Goal: Information Seeking & Learning: Learn about a topic

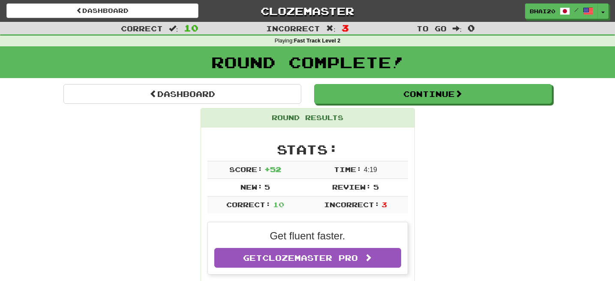
scroll to position [100, 0]
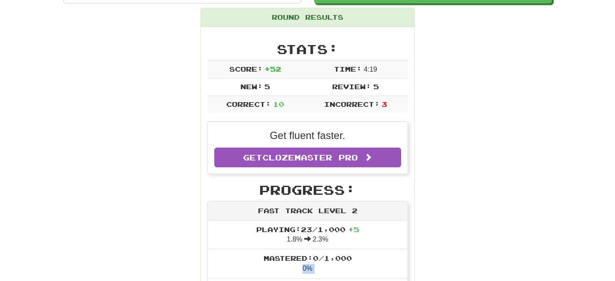
drag, startPoint x: 275, startPoint y: 263, endPoint x: 326, endPoint y: 280, distance: 53.7
click at [326, 280] on div "Progress: Fast Track Level 2 Playing: 23 / 1,000 + 5 1.8% 2.3% Mastered: 0 / 1,…" at bounding box center [307, 284] width 201 height 202
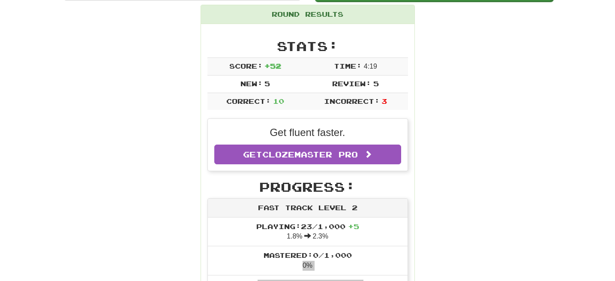
scroll to position [27, 0]
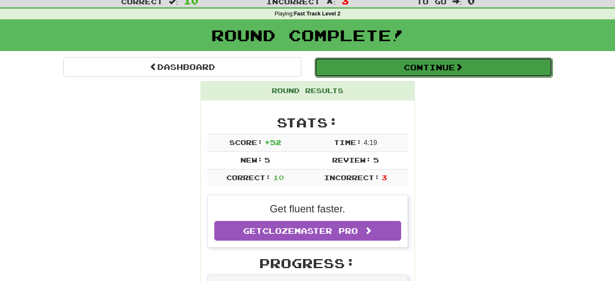
click at [509, 74] on button "Continue" at bounding box center [433, 67] width 238 height 20
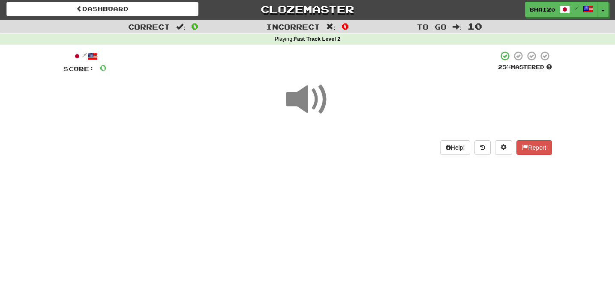
scroll to position [0, 0]
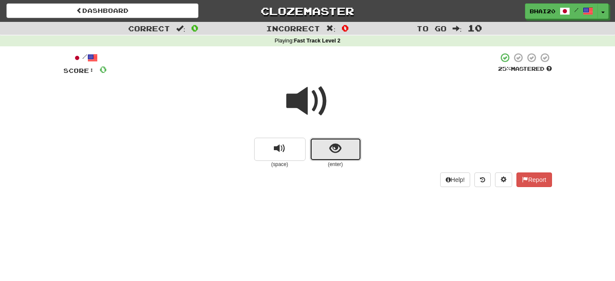
click at [336, 146] on span "show sentence" at bounding box center [335, 149] width 12 height 12
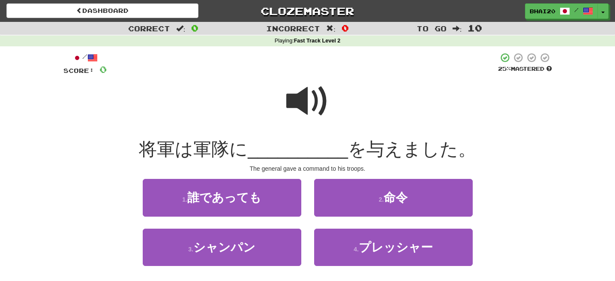
click at [307, 98] on span at bounding box center [307, 101] width 43 height 43
click at [309, 100] on span at bounding box center [307, 101] width 43 height 43
click at [298, 105] on span at bounding box center [307, 101] width 43 height 43
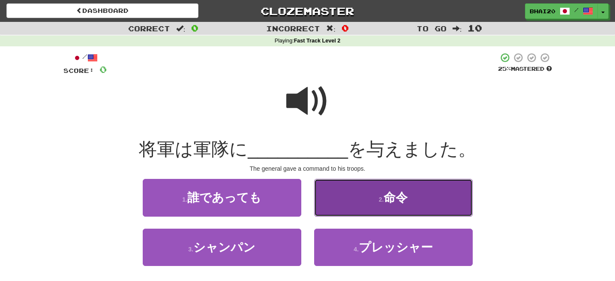
click at [392, 198] on span "命令" at bounding box center [395, 197] width 24 height 13
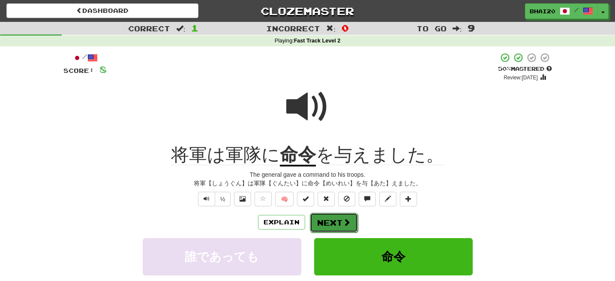
click at [344, 225] on span at bounding box center [347, 222] width 8 height 8
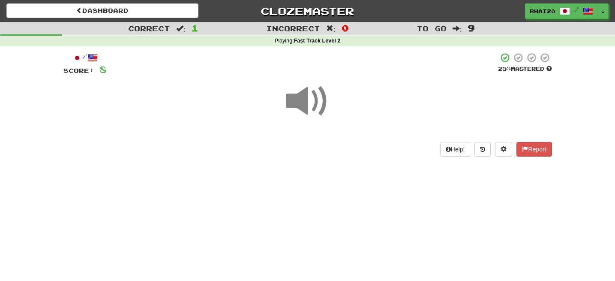
click at [314, 99] on span at bounding box center [307, 101] width 43 height 43
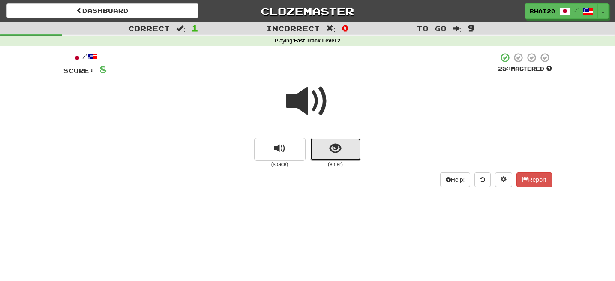
click at [337, 158] on button "show sentence" at bounding box center [335, 149] width 51 height 23
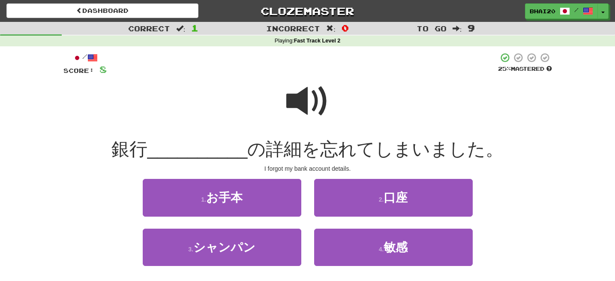
click at [310, 103] on span at bounding box center [307, 101] width 43 height 43
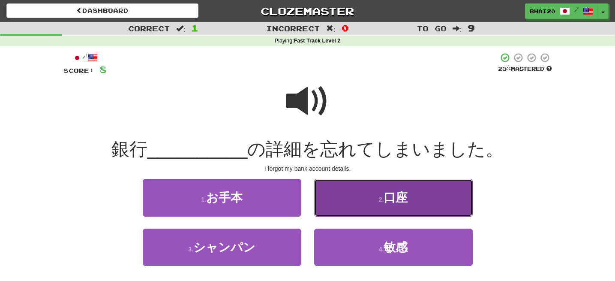
click at [398, 196] on span "口座" at bounding box center [395, 197] width 24 height 13
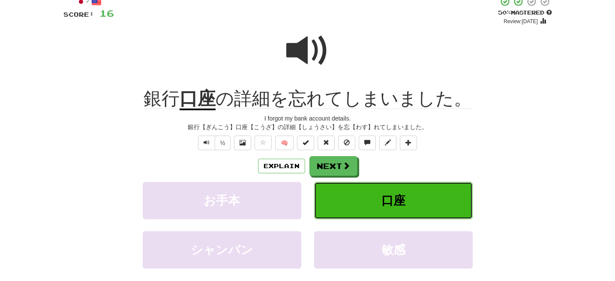
scroll to position [73, 0]
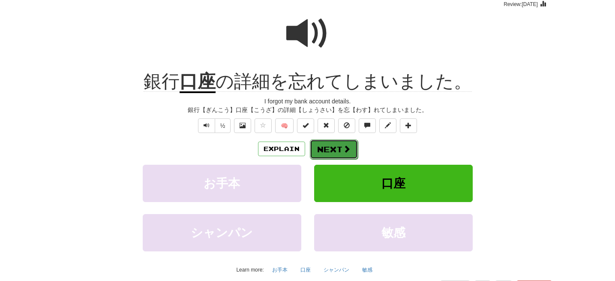
click at [351, 139] on button "Next" at bounding box center [334, 149] width 48 height 20
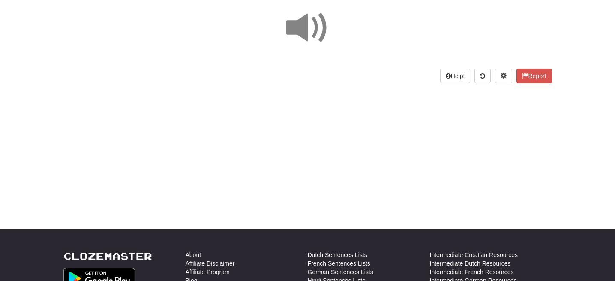
click at [296, 20] on span at bounding box center [307, 27] width 43 height 43
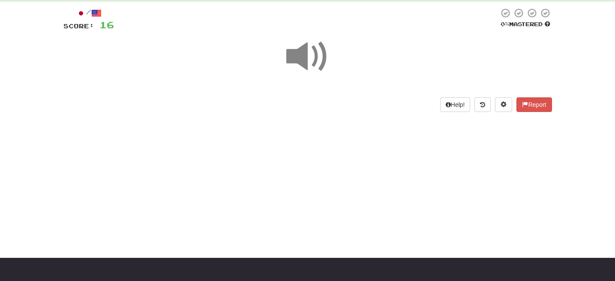
scroll to position [39, 0]
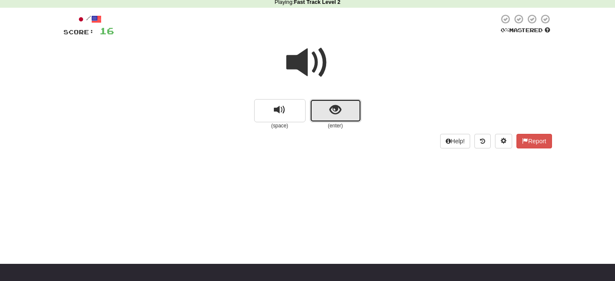
click at [343, 112] on button "show sentence" at bounding box center [335, 110] width 51 height 23
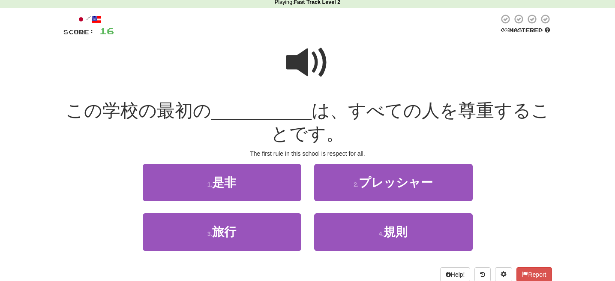
click at [308, 62] on span at bounding box center [307, 62] width 43 height 43
click at [305, 59] on span at bounding box center [307, 62] width 43 height 43
click at [301, 58] on span at bounding box center [307, 62] width 43 height 43
click at [301, 68] on span at bounding box center [307, 62] width 43 height 43
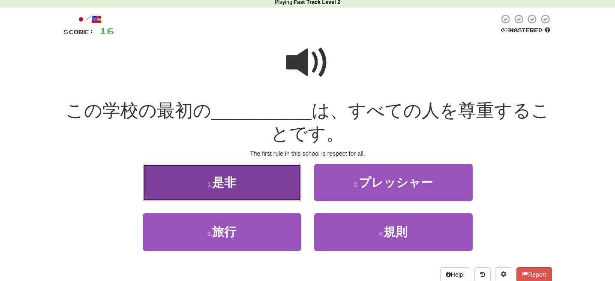
click at [234, 186] on span "是非" at bounding box center [224, 182] width 24 height 13
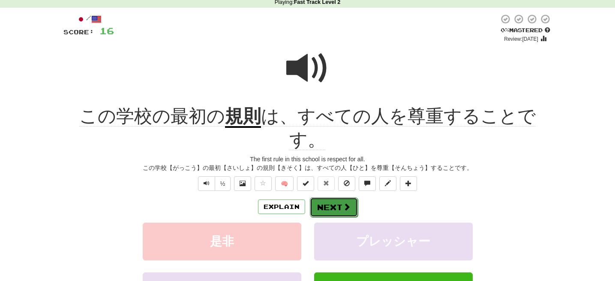
click at [337, 197] on button "Next" at bounding box center [334, 207] width 48 height 20
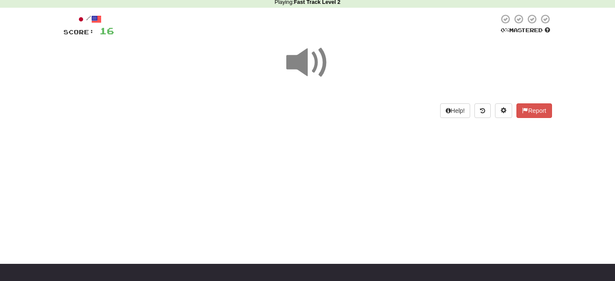
click at [315, 57] on span at bounding box center [307, 62] width 43 height 43
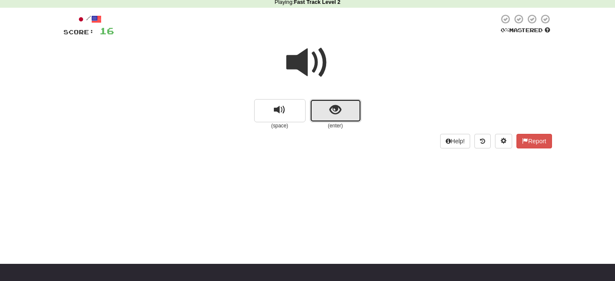
click at [340, 113] on span "show sentence" at bounding box center [335, 110] width 12 height 12
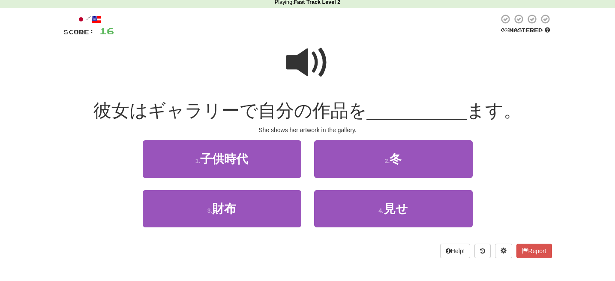
click at [301, 53] on span at bounding box center [307, 62] width 43 height 43
click at [299, 57] on span at bounding box center [307, 62] width 43 height 43
click at [308, 73] on span at bounding box center [307, 62] width 43 height 43
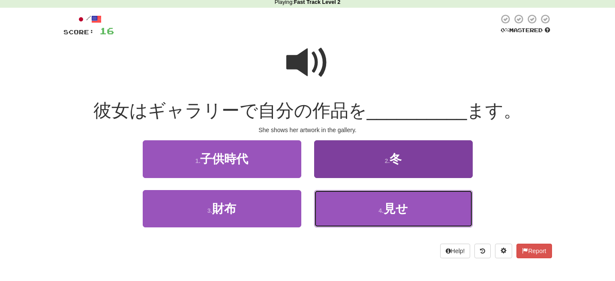
click at [406, 211] on span "見せ" at bounding box center [395, 208] width 24 height 13
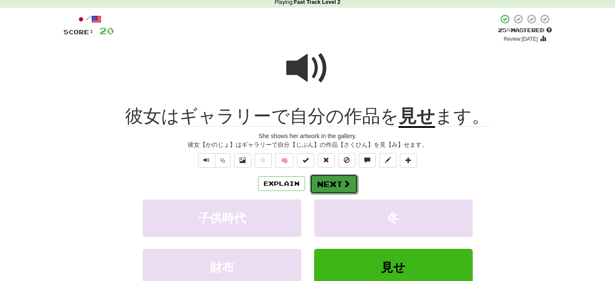
click at [334, 181] on button "Next" at bounding box center [334, 184] width 48 height 20
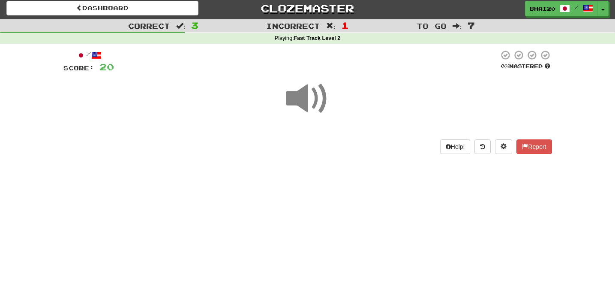
scroll to position [0, 0]
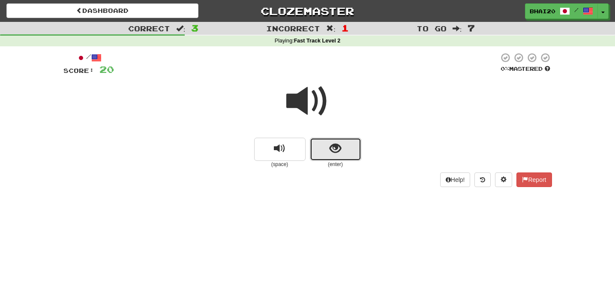
click at [341, 145] on button "show sentence" at bounding box center [335, 149] width 51 height 23
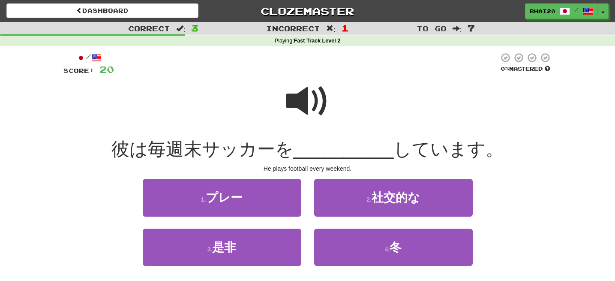
click at [315, 108] on span at bounding box center [307, 101] width 43 height 43
click at [306, 98] on span at bounding box center [307, 101] width 43 height 43
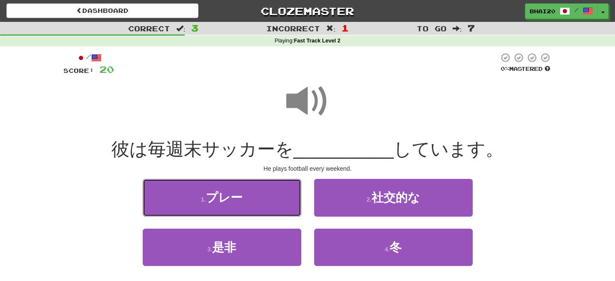
drag, startPoint x: 210, startPoint y: 196, endPoint x: 219, endPoint y: 189, distance: 10.7
click at [211, 196] on span "プレー" at bounding box center [224, 197] width 37 height 13
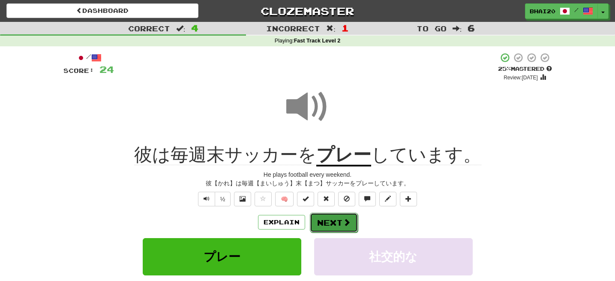
click at [345, 222] on span at bounding box center [347, 222] width 8 height 8
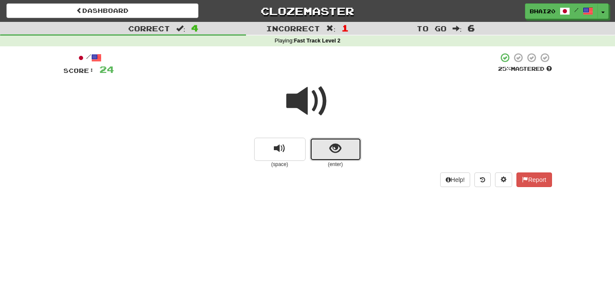
click at [346, 150] on button "show sentence" at bounding box center [335, 149] width 51 height 23
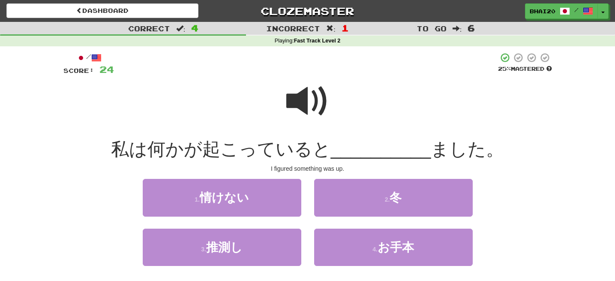
click at [308, 97] on span at bounding box center [307, 101] width 43 height 43
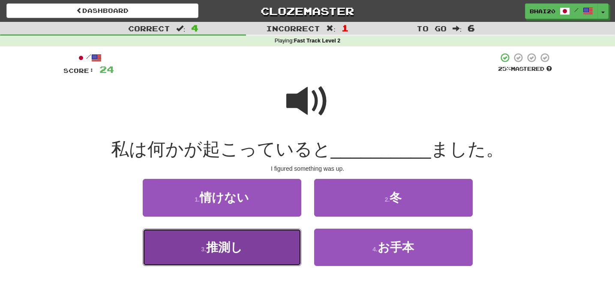
click at [250, 247] on button "3 . 推測し" at bounding box center [222, 246] width 159 height 37
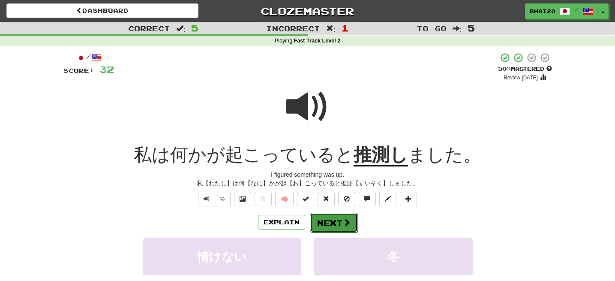
click at [347, 223] on span at bounding box center [347, 222] width 8 height 8
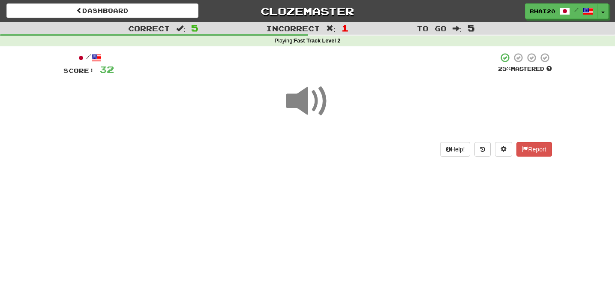
click at [314, 104] on span at bounding box center [307, 101] width 43 height 43
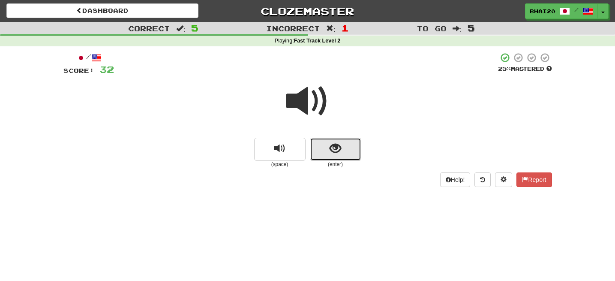
click at [341, 151] on button "show sentence" at bounding box center [335, 149] width 51 height 23
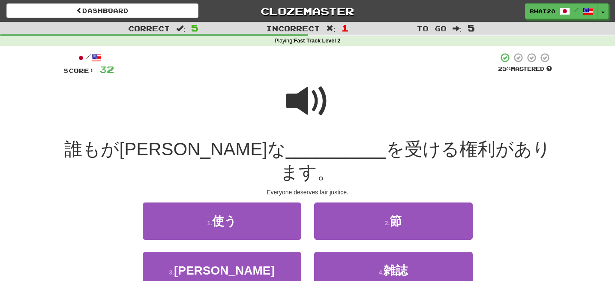
click at [305, 96] on span at bounding box center [307, 101] width 43 height 43
click at [302, 101] on span at bounding box center [307, 101] width 43 height 43
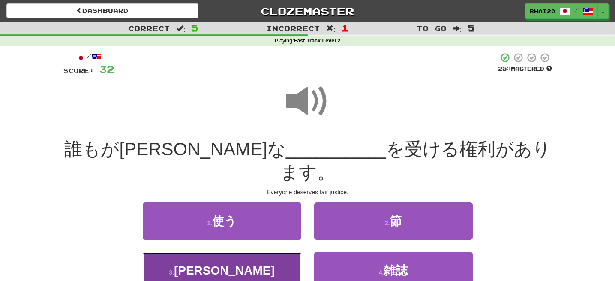
click at [240, 251] on button "3 . [PERSON_NAME]" at bounding box center [222, 269] width 159 height 37
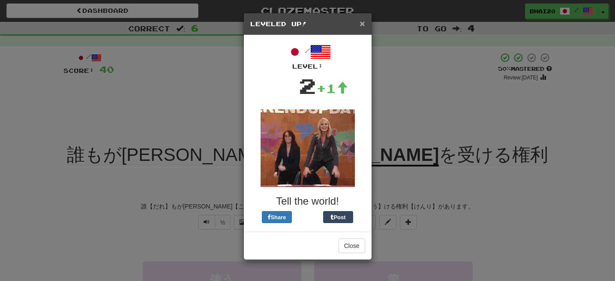
click at [362, 25] on span "×" at bounding box center [361, 23] width 5 height 10
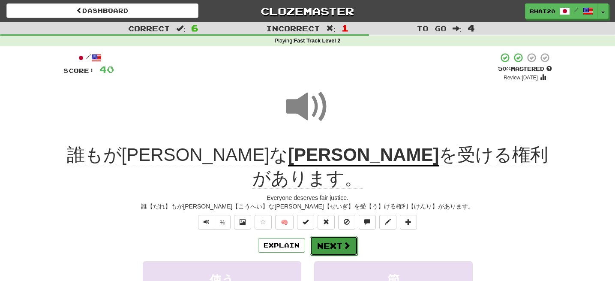
click at [331, 236] on button "Next" at bounding box center [334, 246] width 48 height 20
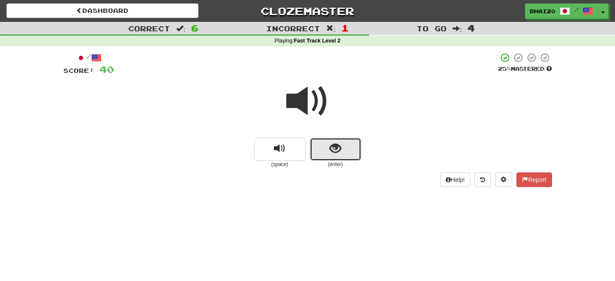
click at [323, 145] on button "show sentence" at bounding box center [335, 149] width 51 height 23
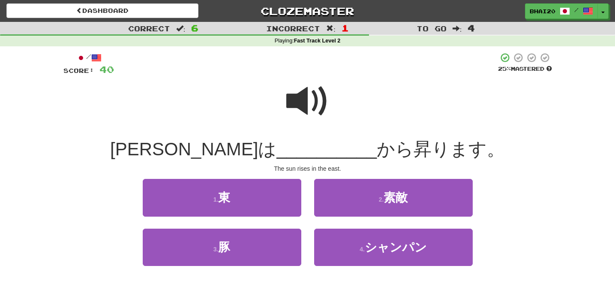
click at [297, 105] on span at bounding box center [307, 101] width 43 height 43
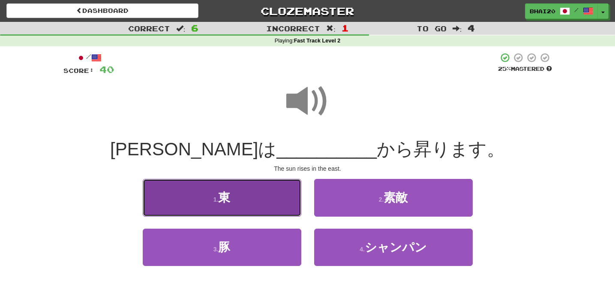
click at [233, 198] on button "1 . 東" at bounding box center [222, 197] width 159 height 37
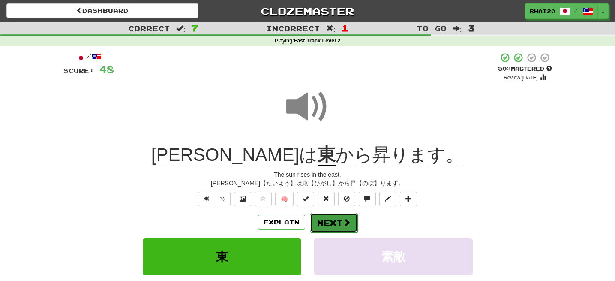
click at [335, 216] on button "Next" at bounding box center [334, 223] width 48 height 20
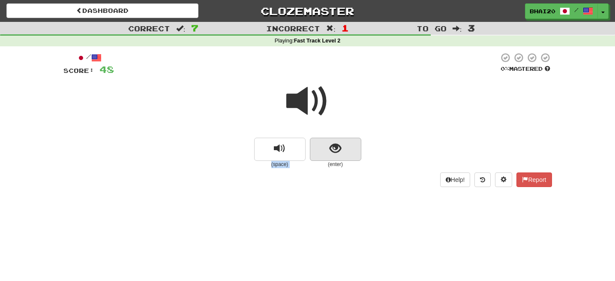
drag, startPoint x: 302, startPoint y: 99, endPoint x: 335, endPoint y: 152, distance: 62.3
click at [334, 153] on div "(space) (enter)" at bounding box center [307, 122] width 488 height 92
drag, startPoint x: 335, startPoint y: 152, endPoint x: 310, endPoint y: 114, distance: 45.6
click at [336, 152] on span "show sentence" at bounding box center [335, 149] width 12 height 12
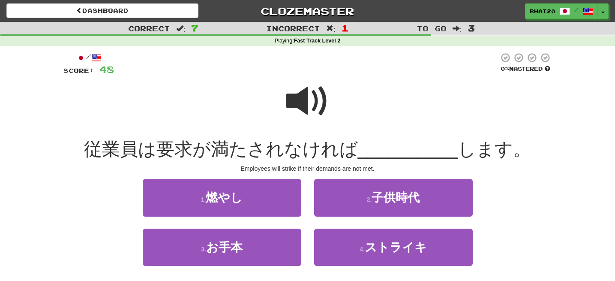
click at [313, 96] on span at bounding box center [307, 101] width 43 height 43
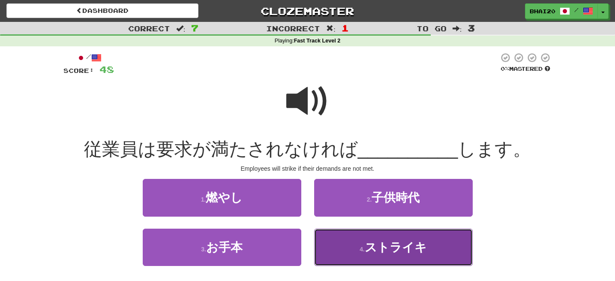
click at [416, 247] on span "ストライキ" at bounding box center [396, 246] width 62 height 13
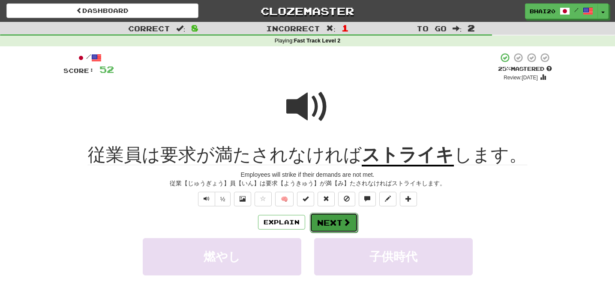
click at [342, 215] on button "Next" at bounding box center [334, 223] width 48 height 20
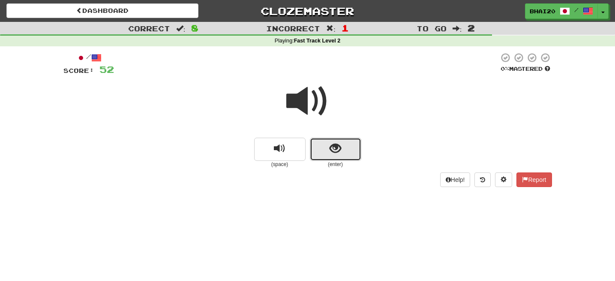
click at [328, 147] on button "show sentence" at bounding box center [335, 149] width 51 height 23
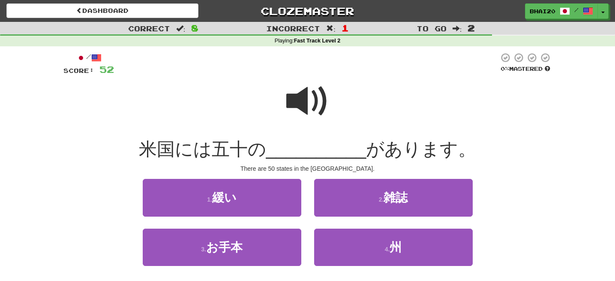
click at [315, 102] on span at bounding box center [307, 101] width 43 height 43
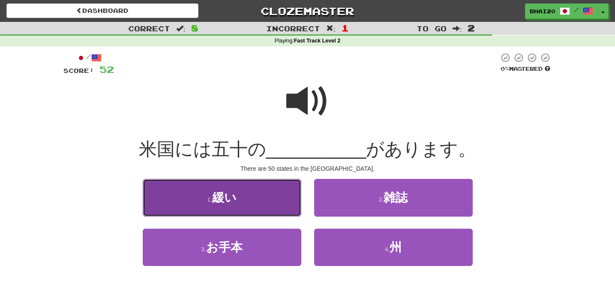
click at [233, 199] on span "緩い" at bounding box center [224, 197] width 24 height 13
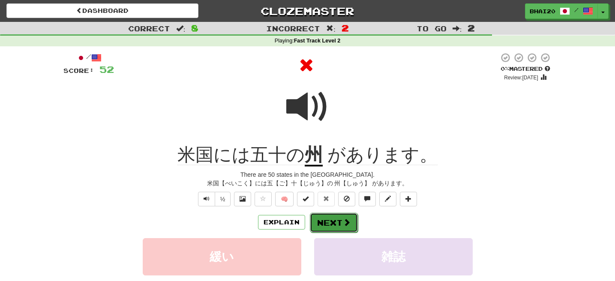
click at [338, 224] on button "Next" at bounding box center [334, 223] width 48 height 20
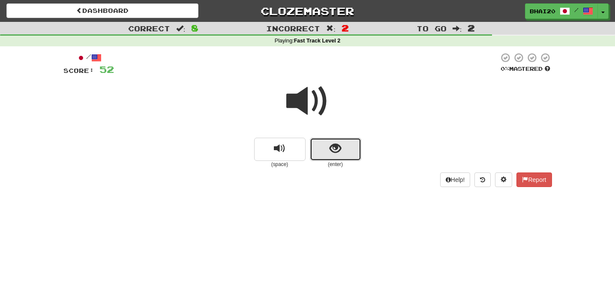
click at [331, 153] on span "show sentence" at bounding box center [335, 149] width 12 height 12
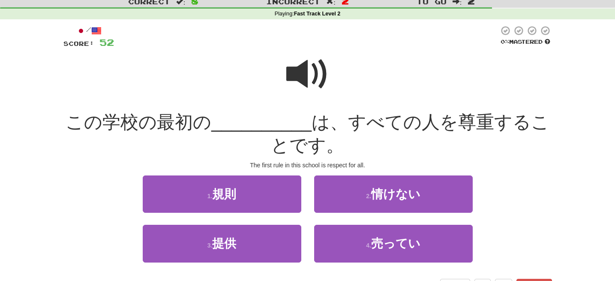
scroll to position [37, 0]
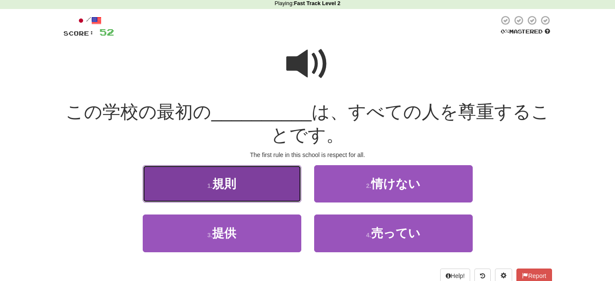
click at [238, 187] on button "1 . 規則" at bounding box center [222, 183] width 159 height 37
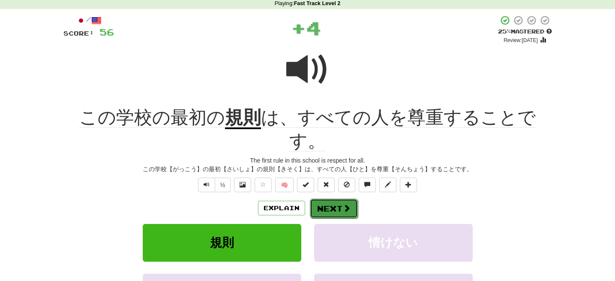
click at [341, 198] on button "Next" at bounding box center [334, 208] width 48 height 20
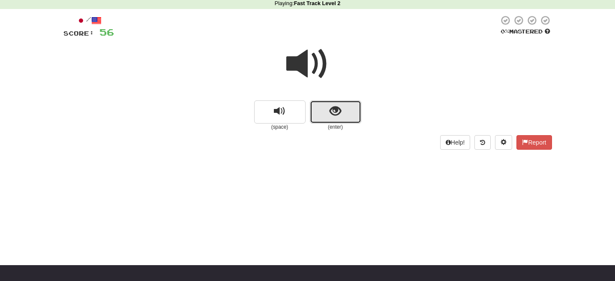
click at [347, 112] on button "show sentence" at bounding box center [335, 111] width 51 height 23
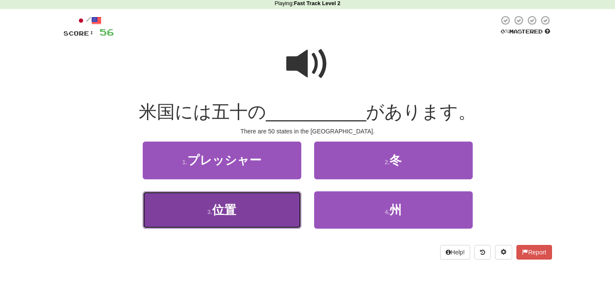
click at [240, 210] on button "3 . 位置" at bounding box center [222, 209] width 159 height 37
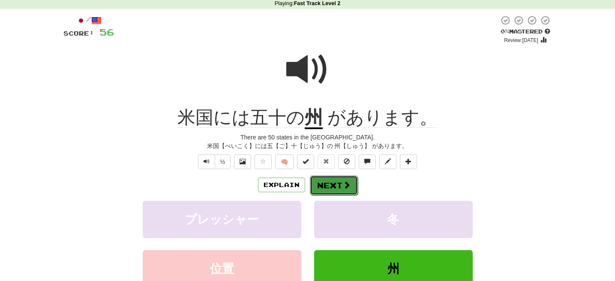
click at [341, 178] on button "Next" at bounding box center [334, 185] width 48 height 20
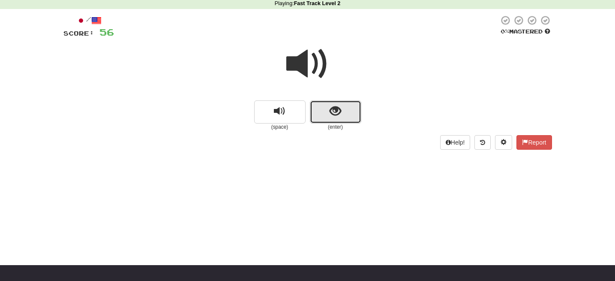
click at [345, 110] on button "show sentence" at bounding box center [335, 111] width 51 height 23
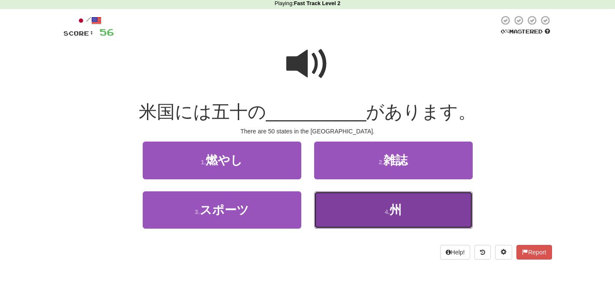
click at [385, 211] on small "4 ." at bounding box center [387, 211] width 5 height 7
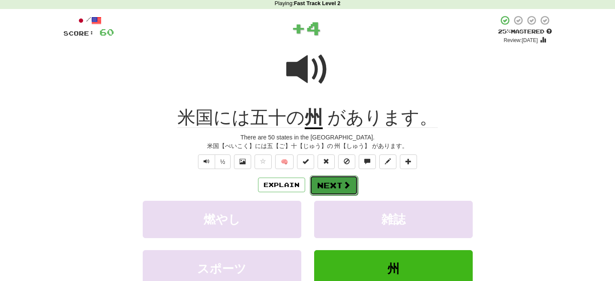
click at [333, 180] on button "Next" at bounding box center [334, 185] width 48 height 20
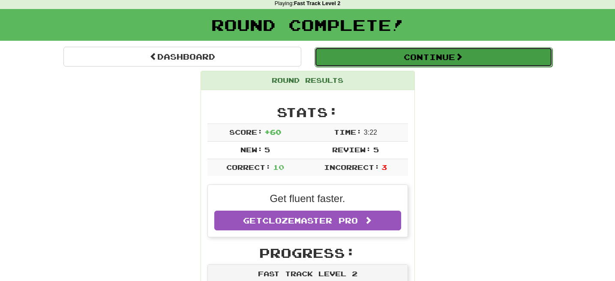
click at [458, 57] on span at bounding box center [459, 57] width 8 height 8
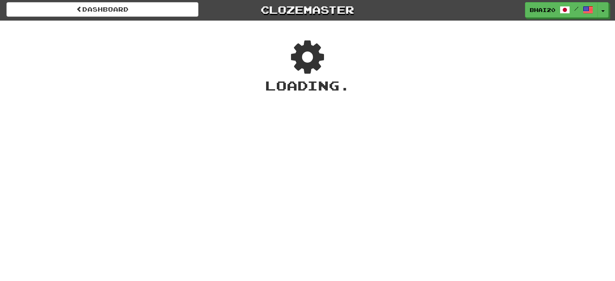
scroll to position [0, 0]
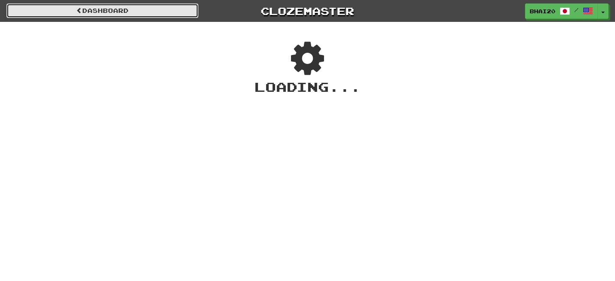
click at [87, 9] on link "Dashboard" at bounding box center [102, 10] width 192 height 15
